Goal: Complete application form

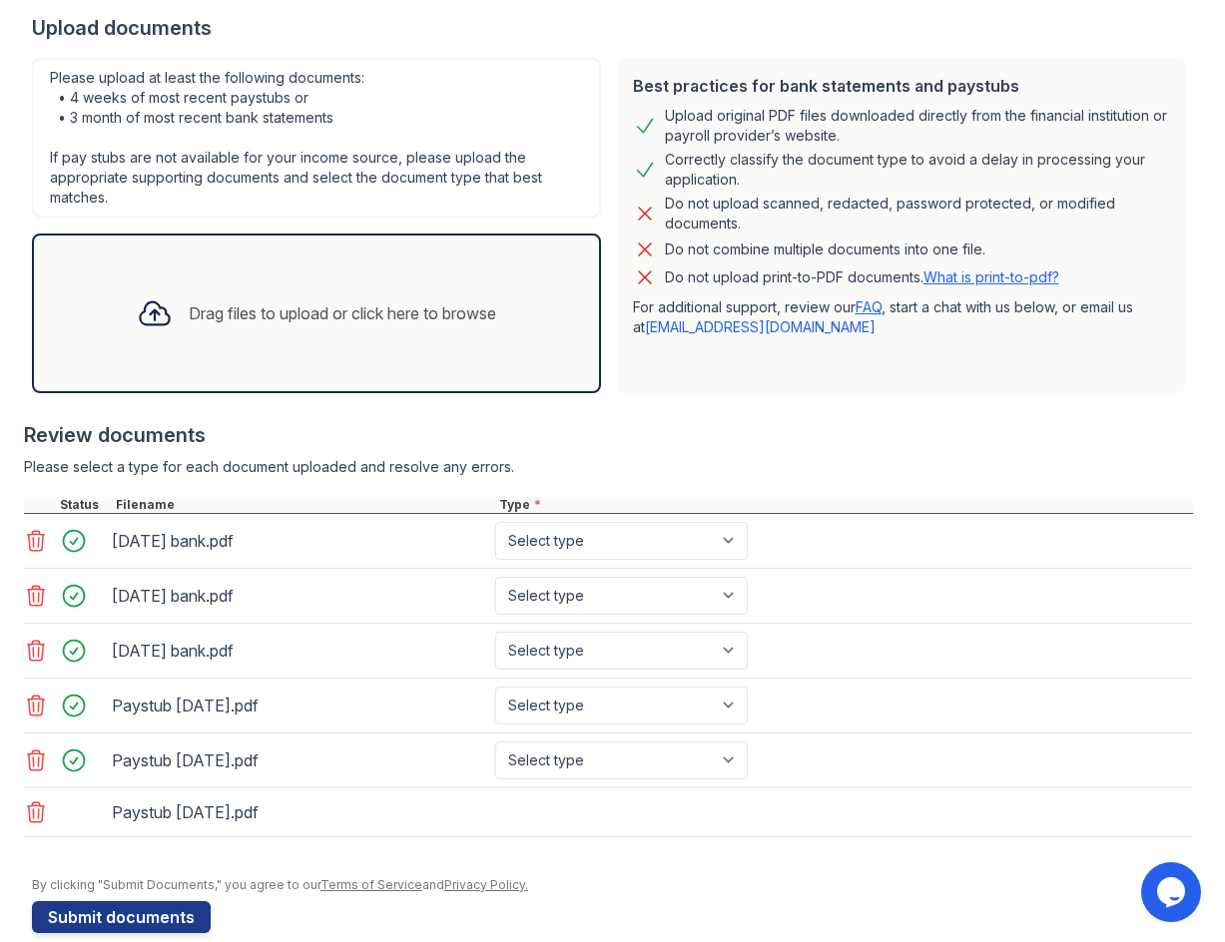
scroll to position [424, 0]
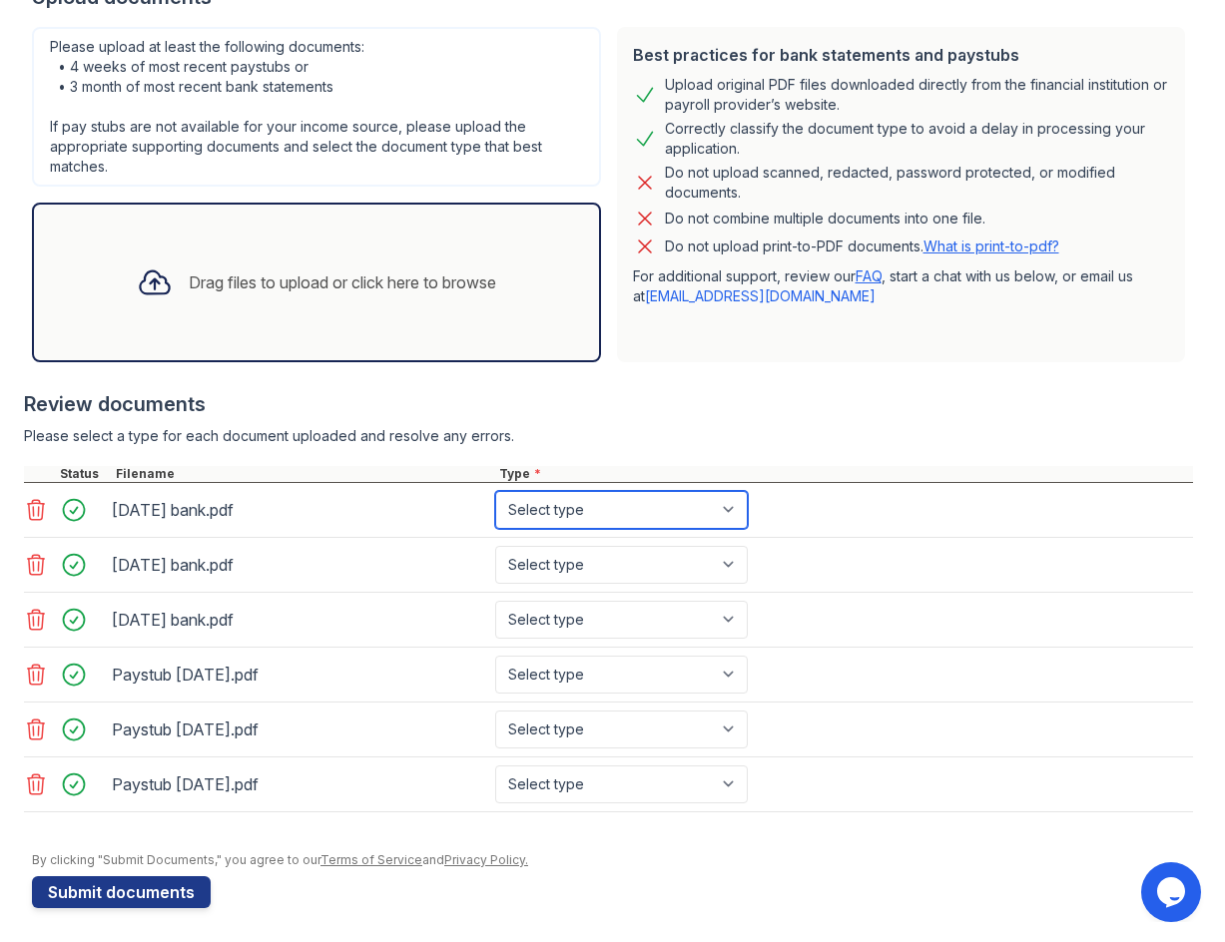
click at [733, 511] on select "Select type Paystub Bank Statement Offer Letter Tax Documents Benefit Award Let…" at bounding box center [621, 510] width 252 height 38
select select "bank_statement"
click at [495, 491] on select "Select type Paystub Bank Statement Offer Letter Tax Documents Benefit Award Let…" at bounding box center [621, 510] width 252 height 38
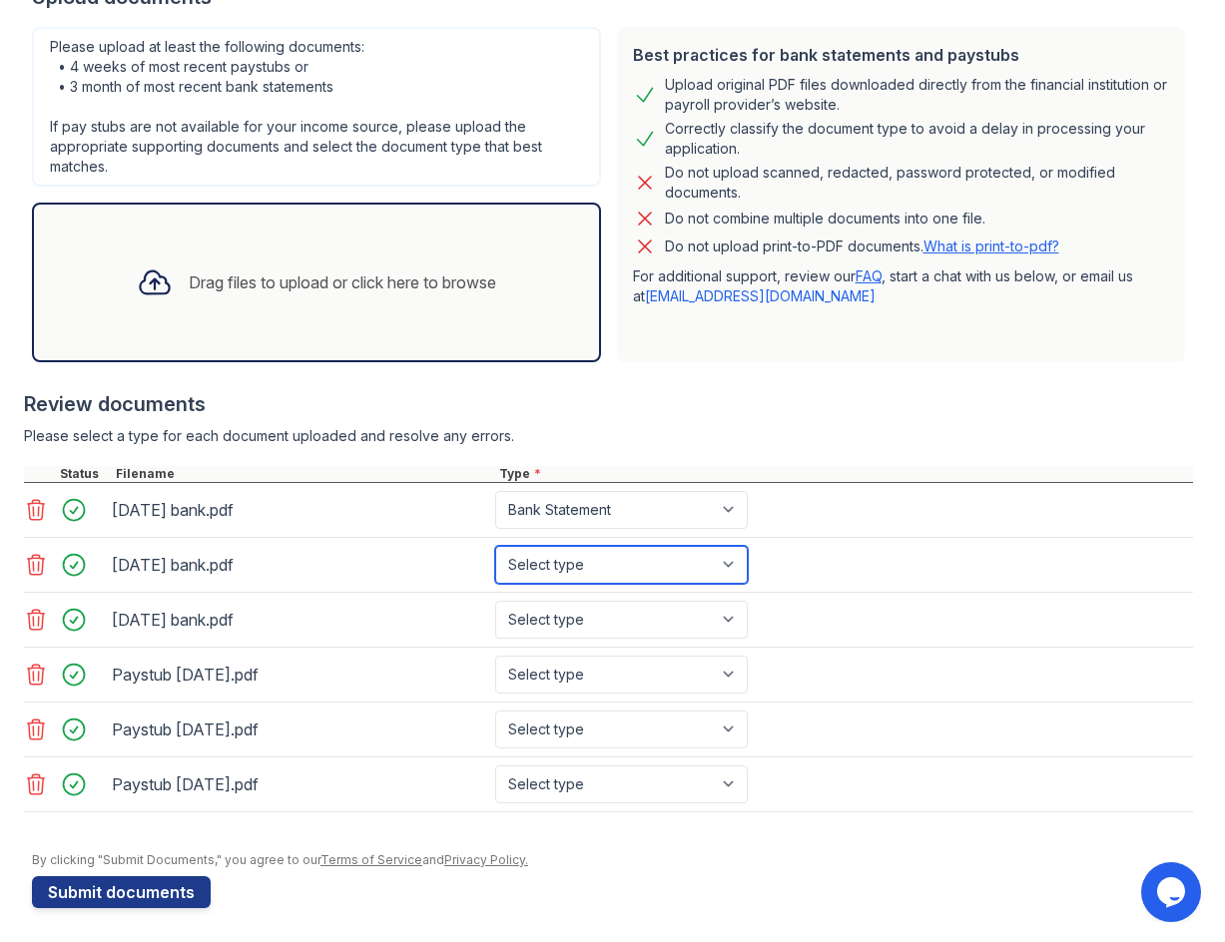
click at [702, 558] on select "Select type Paystub Bank Statement Offer Letter Tax Documents Benefit Award Let…" at bounding box center [621, 565] width 252 height 38
select select "bank_statement"
click at [495, 546] on select "Select type Paystub Bank Statement Offer Letter Tax Documents Benefit Award Let…" at bounding box center [621, 565] width 252 height 38
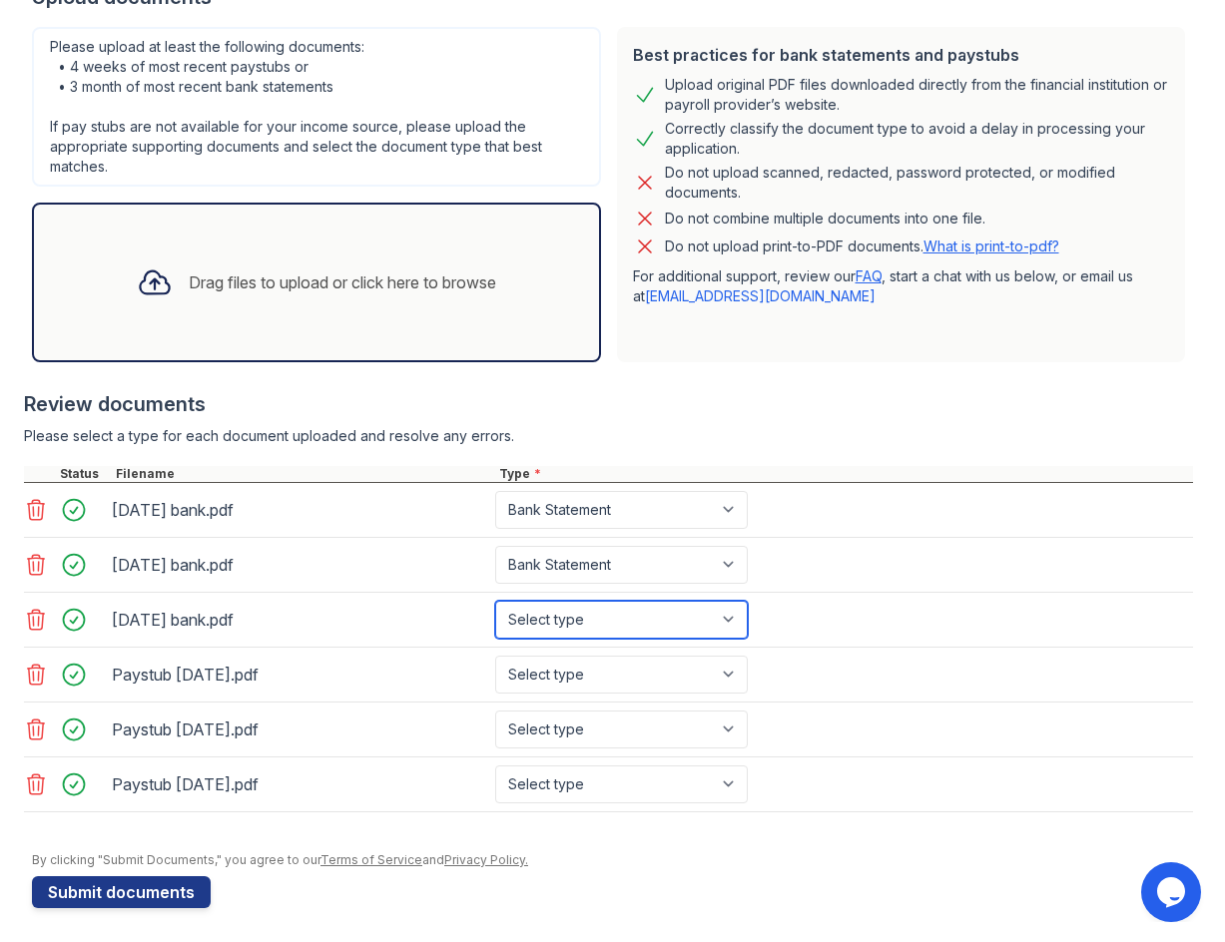
drag, startPoint x: 621, startPoint y: 619, endPoint x: 618, endPoint y: 629, distance: 10.4
click at [621, 619] on select "Select type Paystub Bank Statement Offer Letter Tax Documents Benefit Award Let…" at bounding box center [621, 620] width 252 height 38
select select "bank_statement"
click at [495, 601] on select "Select type Paystub Bank Statement Offer Letter Tax Documents Benefit Award Let…" at bounding box center [621, 620] width 252 height 38
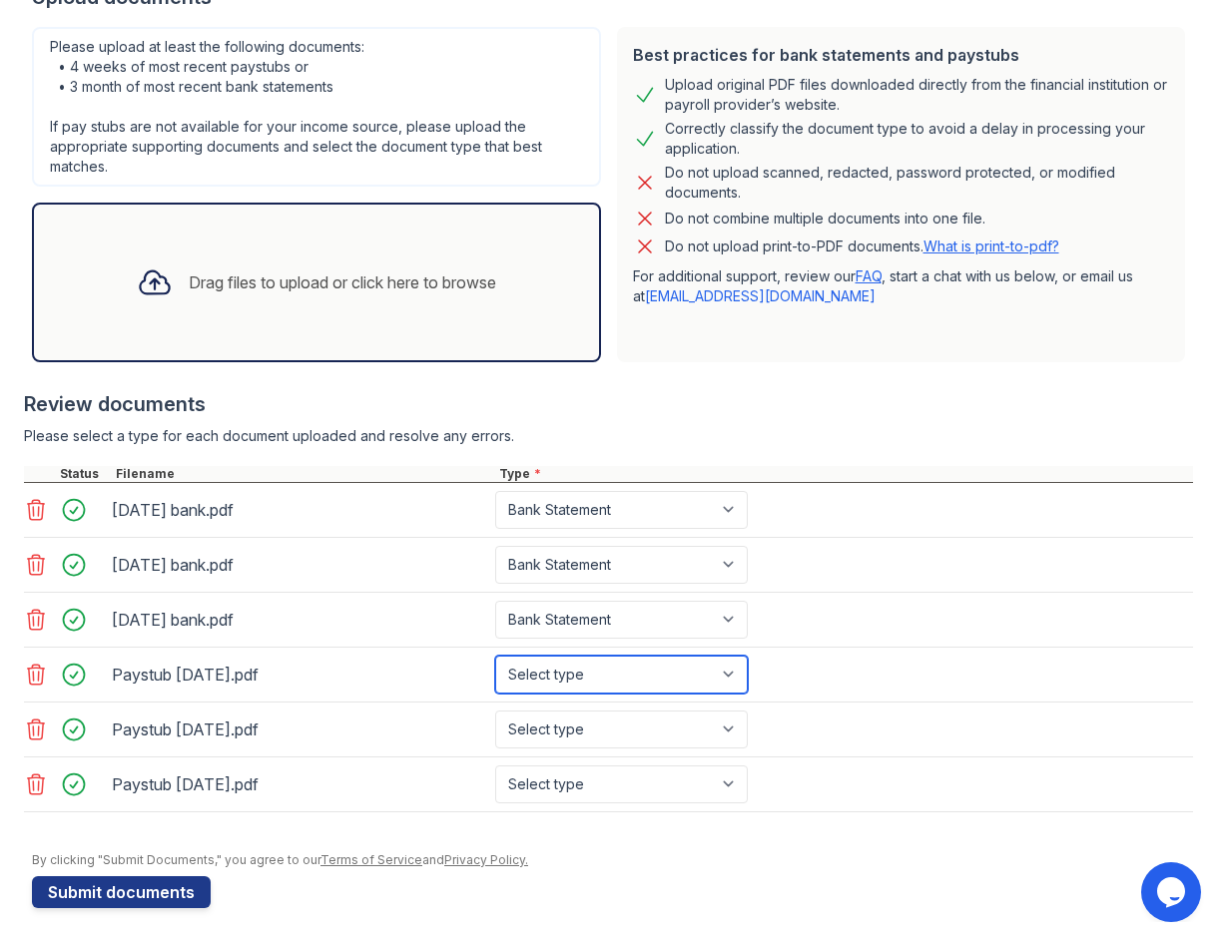
click at [596, 684] on select "Select type Paystub Bank Statement Offer Letter Tax Documents Benefit Award Let…" at bounding box center [621, 675] width 252 height 38
select select "paystub"
click at [495, 656] on select "Select type Paystub Bank Statement Offer Letter Tax Documents Benefit Award Let…" at bounding box center [621, 675] width 252 height 38
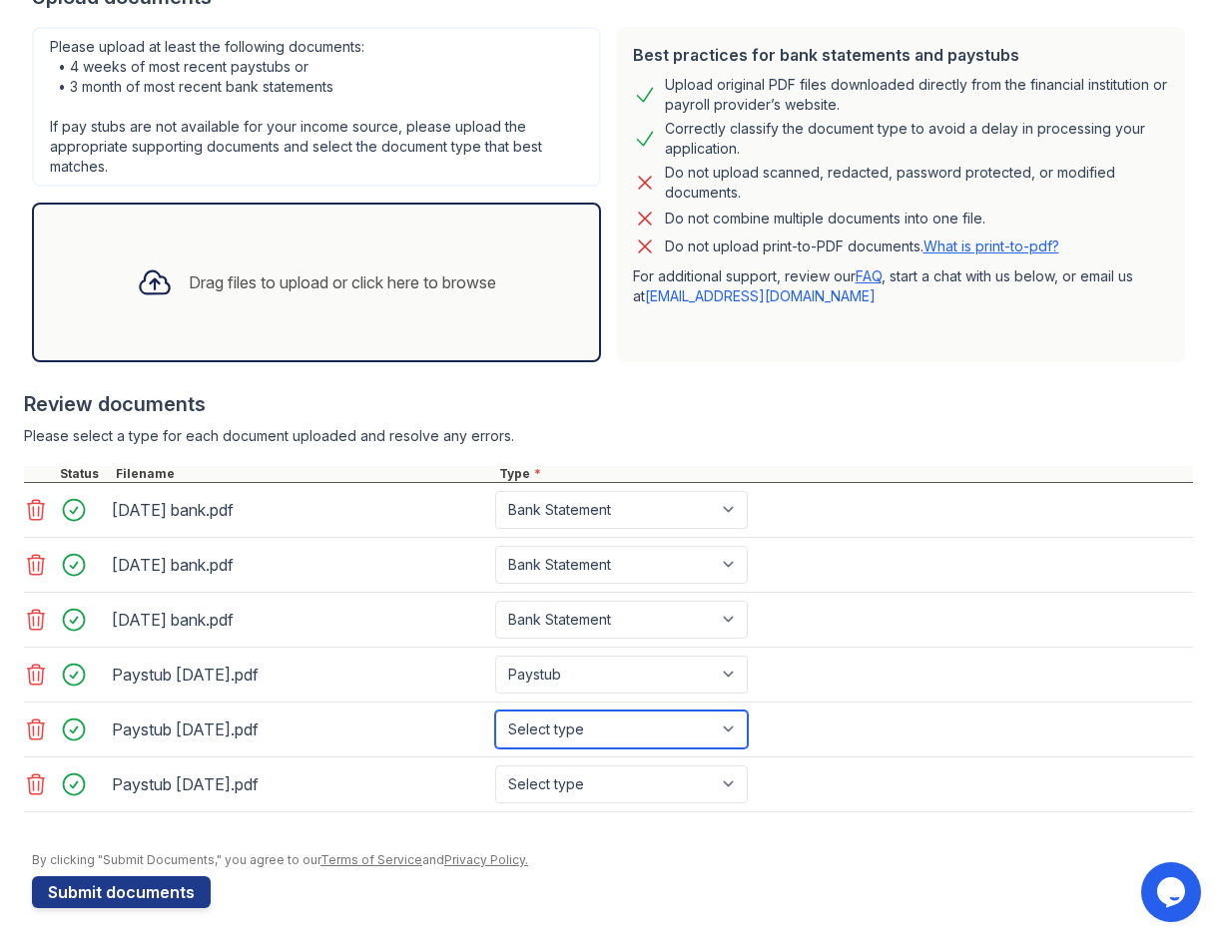
click at [589, 725] on select "Select type Paystub Bank Statement Offer Letter Tax Documents Benefit Award Let…" at bounding box center [621, 730] width 252 height 38
select select "paystub"
click at [495, 711] on select "Select type Paystub Bank Statement Offer Letter Tax Documents Benefit Award Let…" at bounding box center [621, 730] width 252 height 38
click at [572, 788] on select "Select type Paystub Bank Statement Offer Letter Tax Documents Benefit Award Let…" at bounding box center [621, 784] width 252 height 38
select select "paystub"
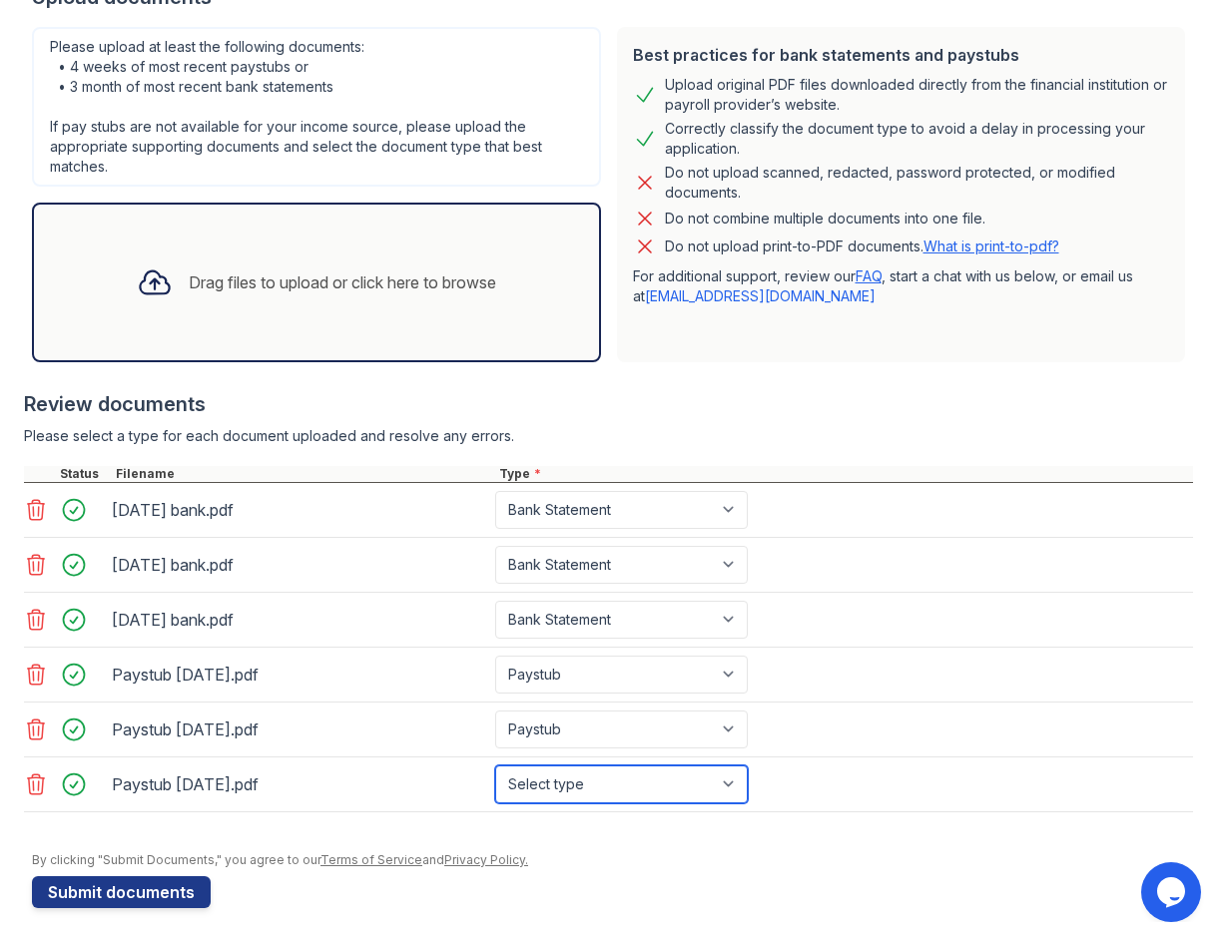
click at [495, 765] on select "Select type Paystub Bank Statement Offer Letter Tax Documents Benefit Award Let…" at bounding box center [621, 784] width 252 height 38
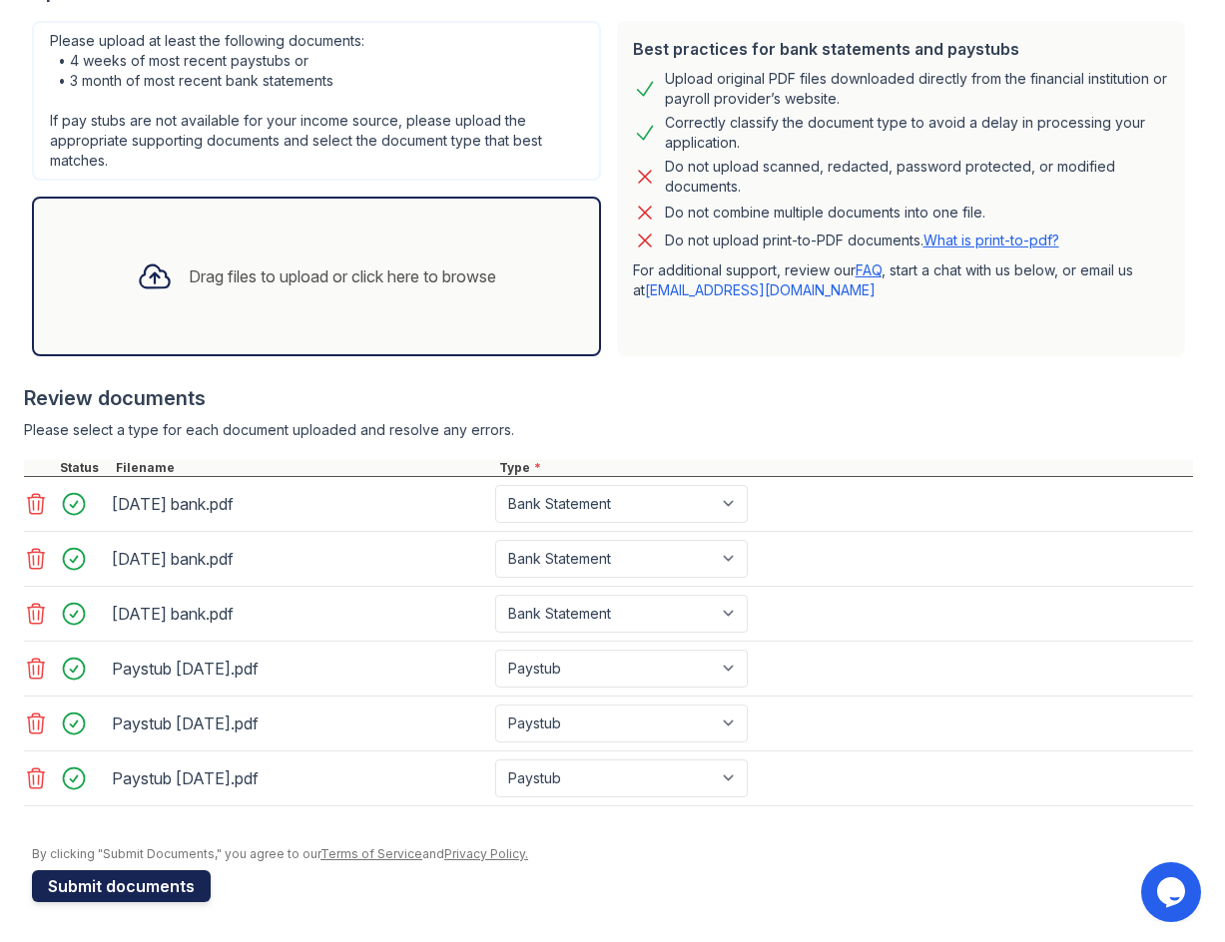
click at [169, 881] on button "Submit documents" at bounding box center [121, 886] width 179 height 32
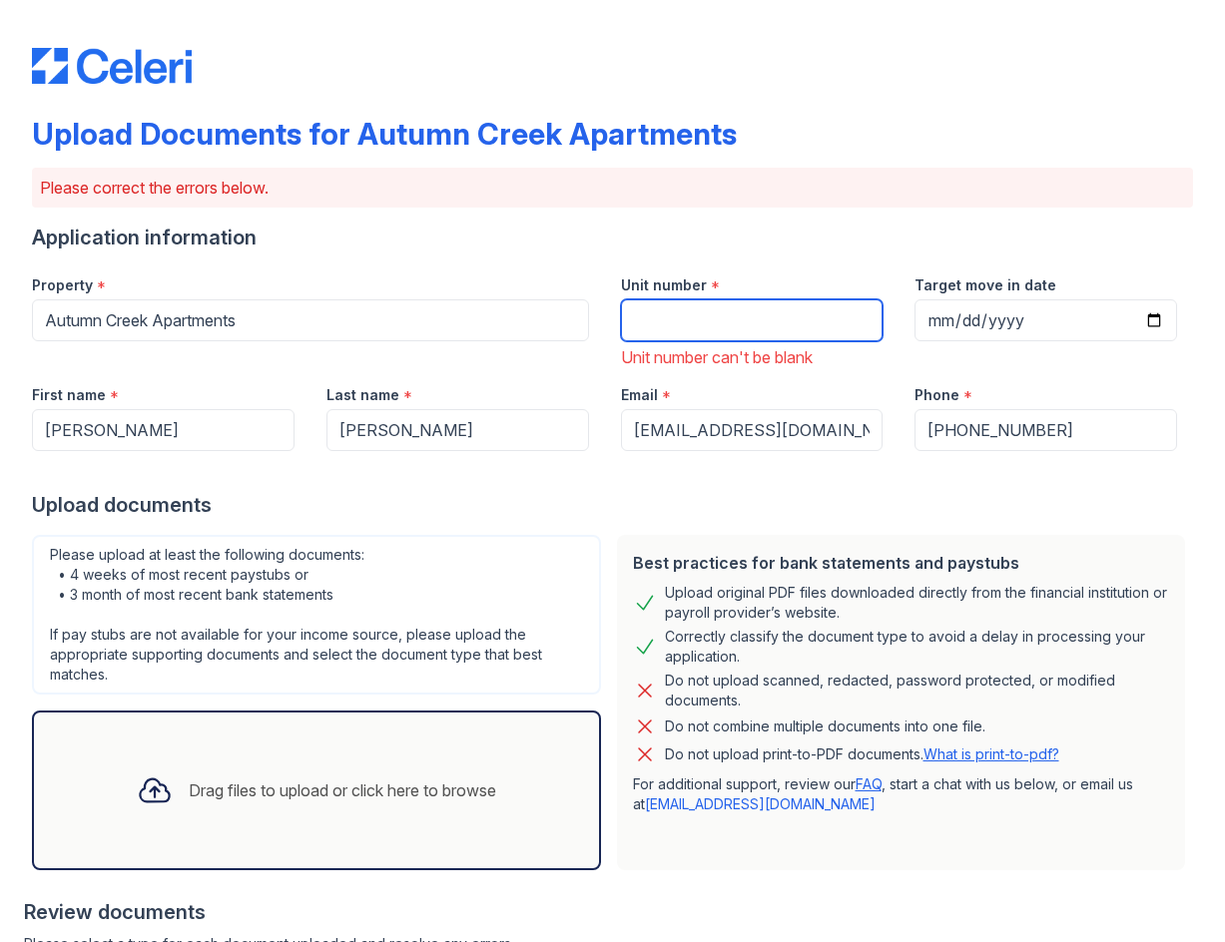
click at [673, 325] on input "Unit number" at bounding box center [752, 320] width 262 height 42
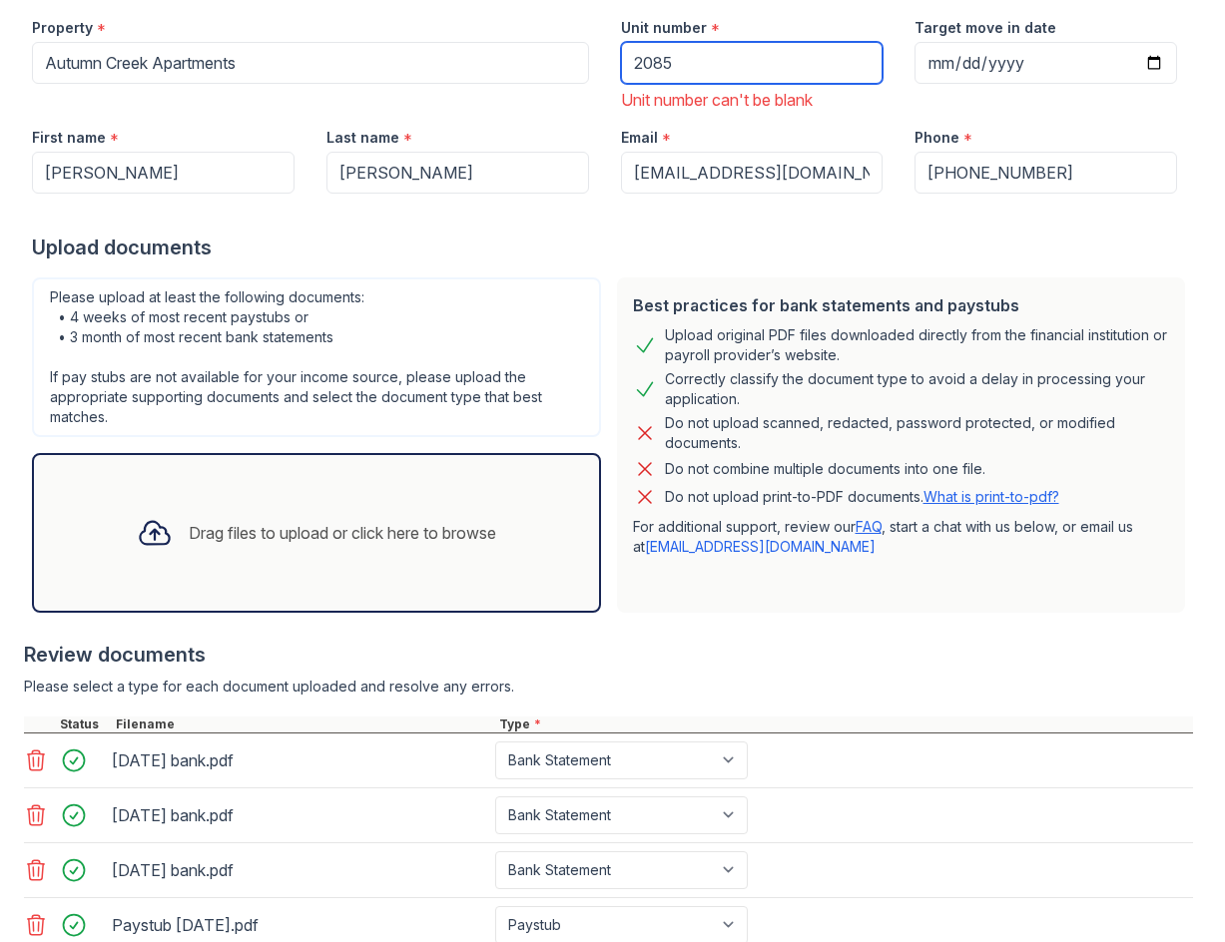
scroll to position [514, 0]
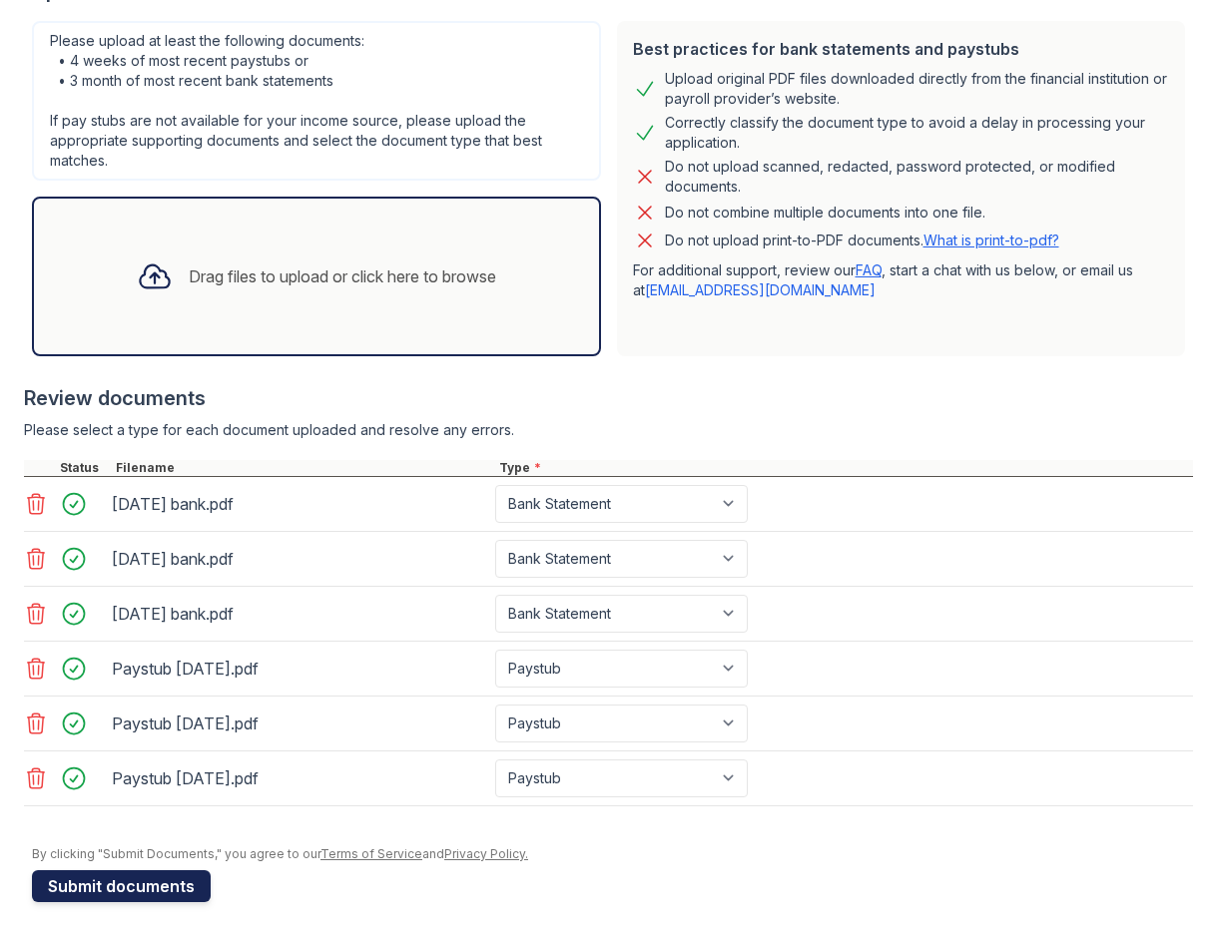
type input "2085"
click at [179, 882] on button "Submit documents" at bounding box center [121, 886] width 179 height 32
